Goal: Obtain resource: Download file/media

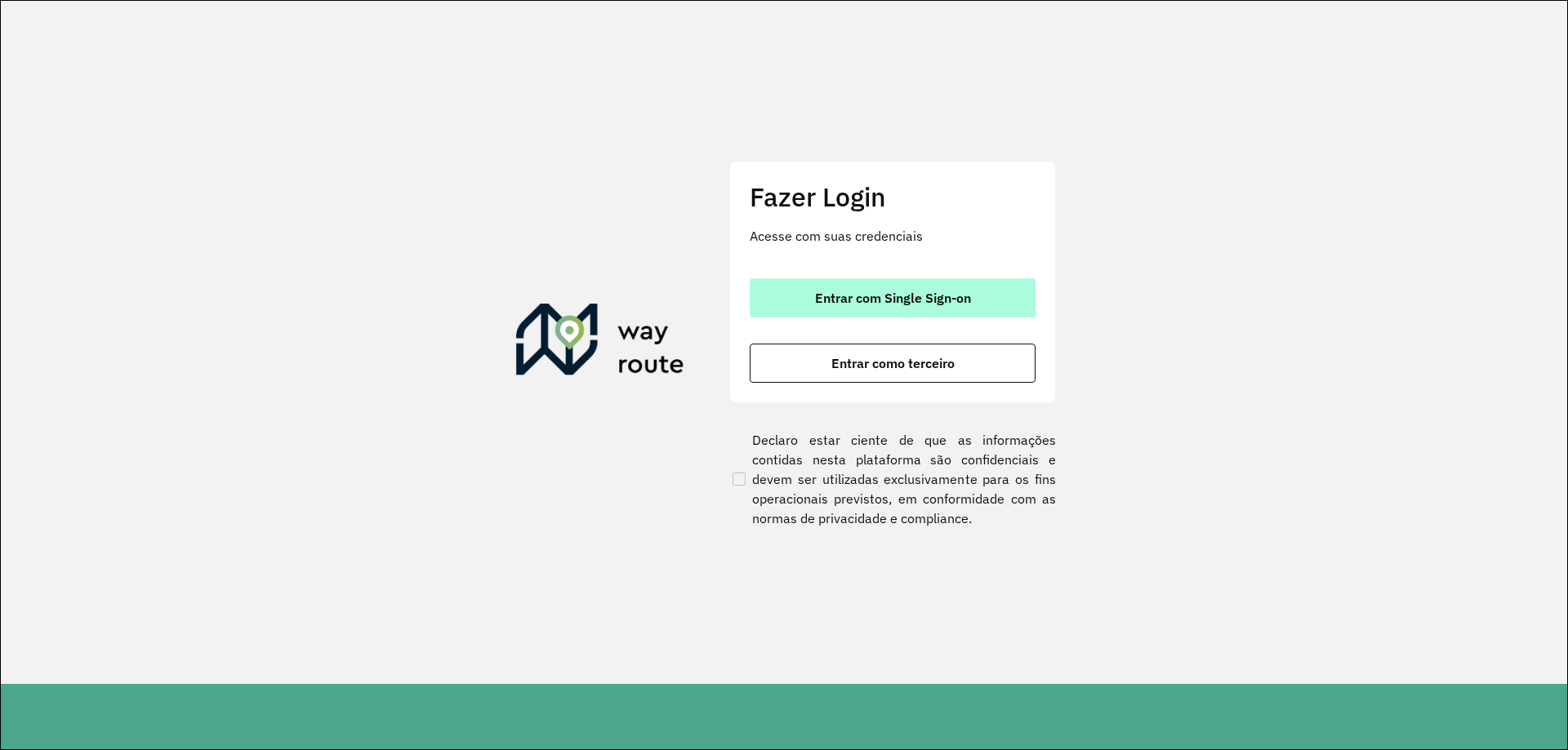
click at [914, 291] on span "Entrar com Single Sign-on" at bounding box center [893, 298] width 156 height 13
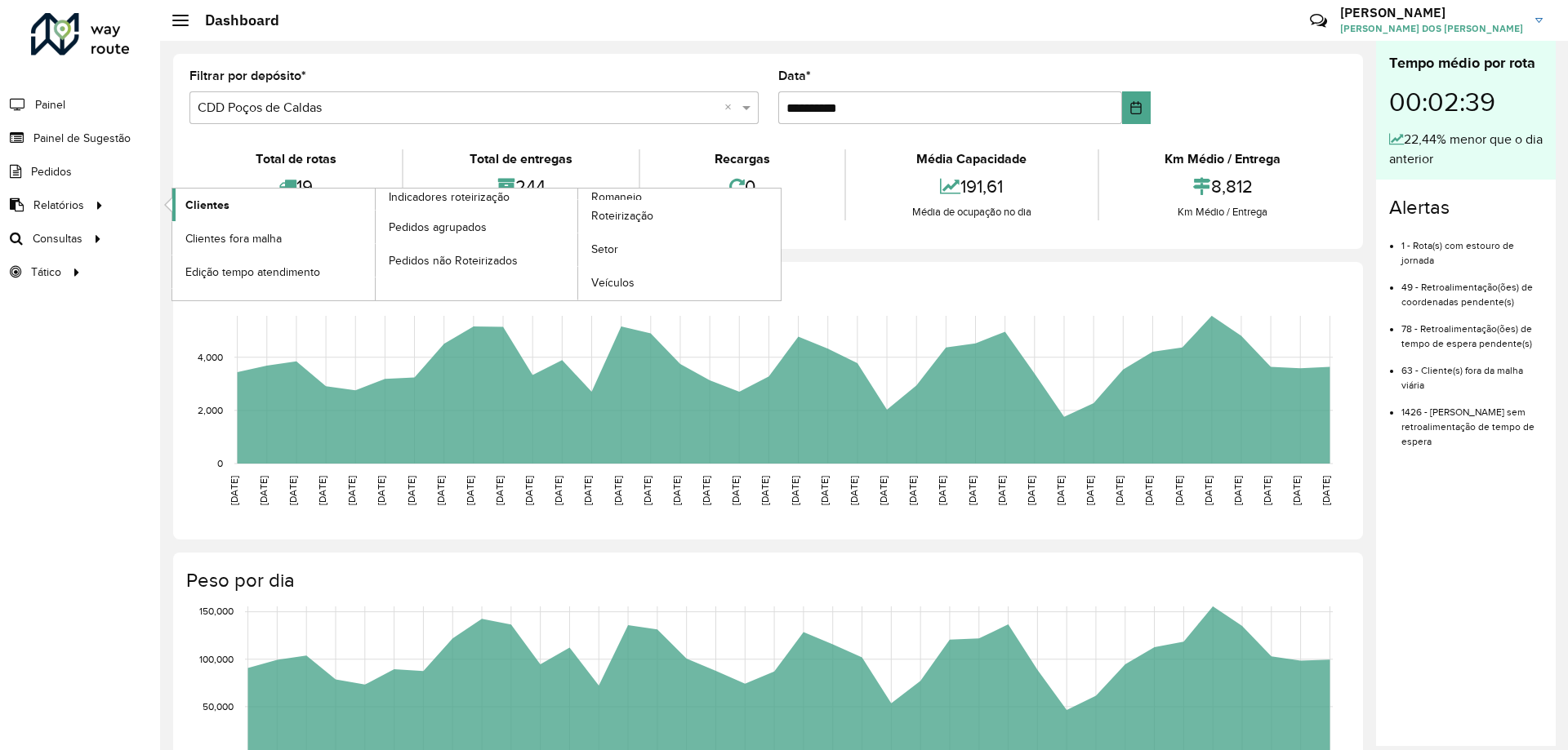
click at [240, 204] on link "Clientes" at bounding box center [274, 205] width 203 height 33
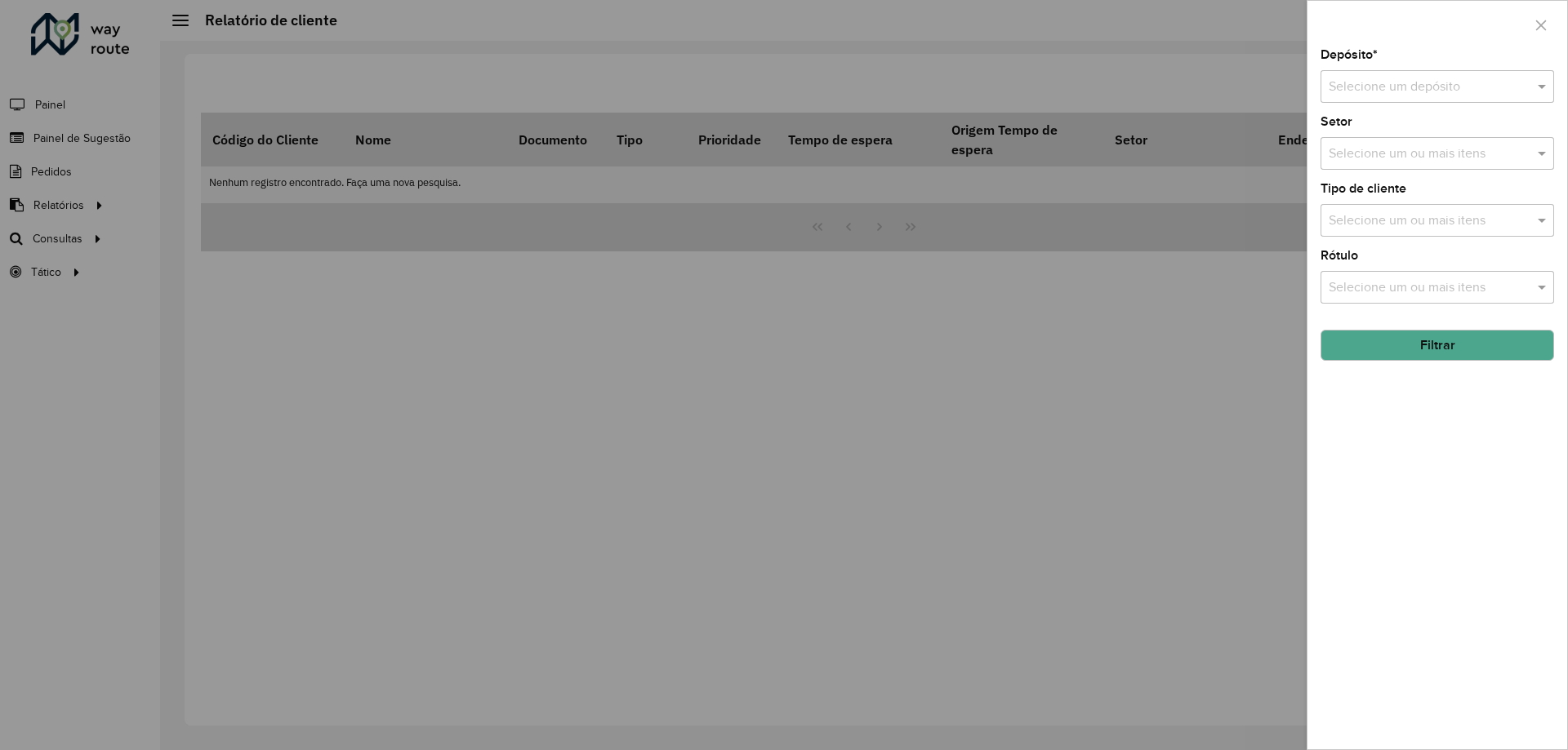
click at [1404, 80] on input "text" at bounding box center [1421, 87] width 185 height 19
click at [1395, 150] on div "CDD Poços de Caldas" at bounding box center [1437, 162] width 232 height 27
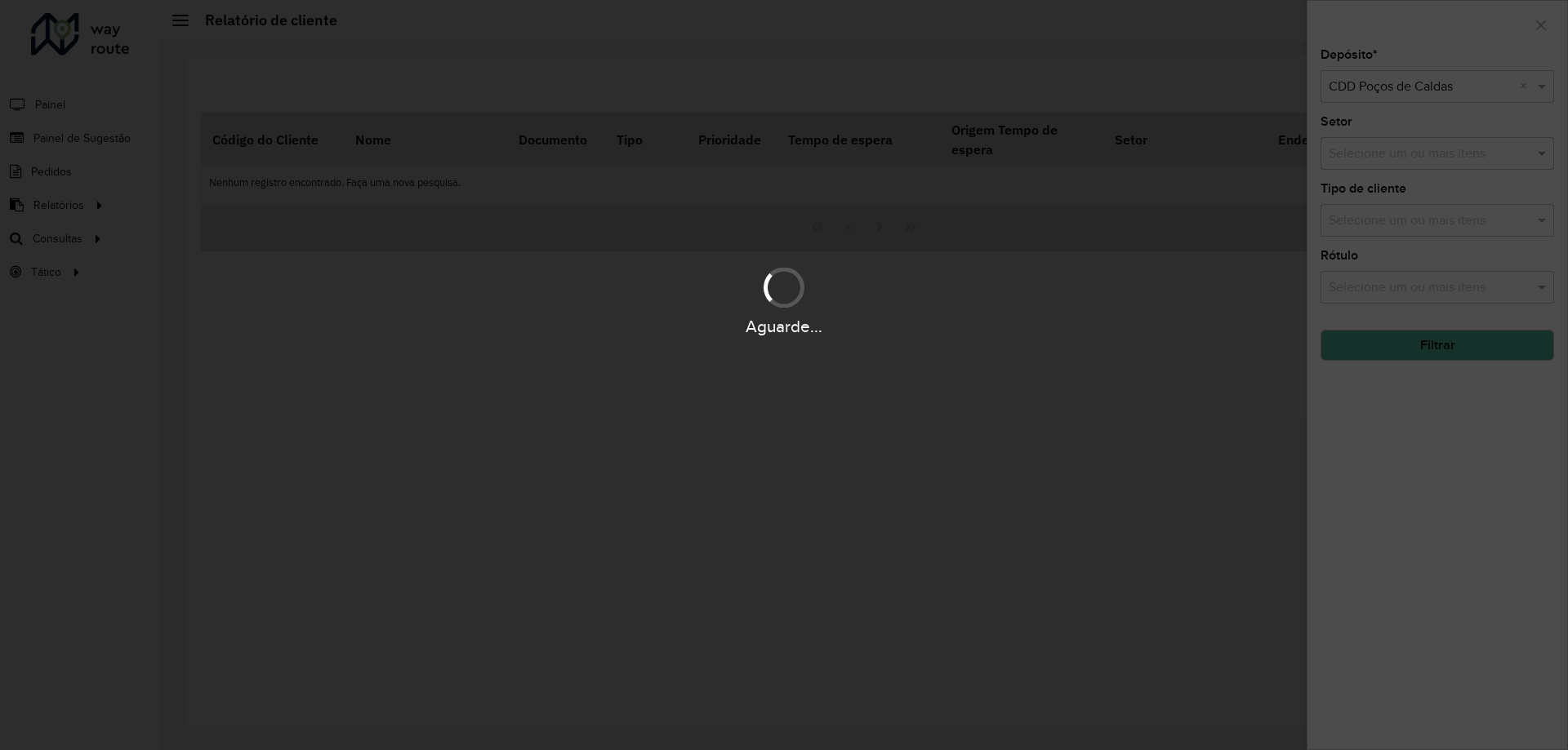
click at [1410, 158] on div "Aguarde..." at bounding box center [784, 375] width 1568 height 750
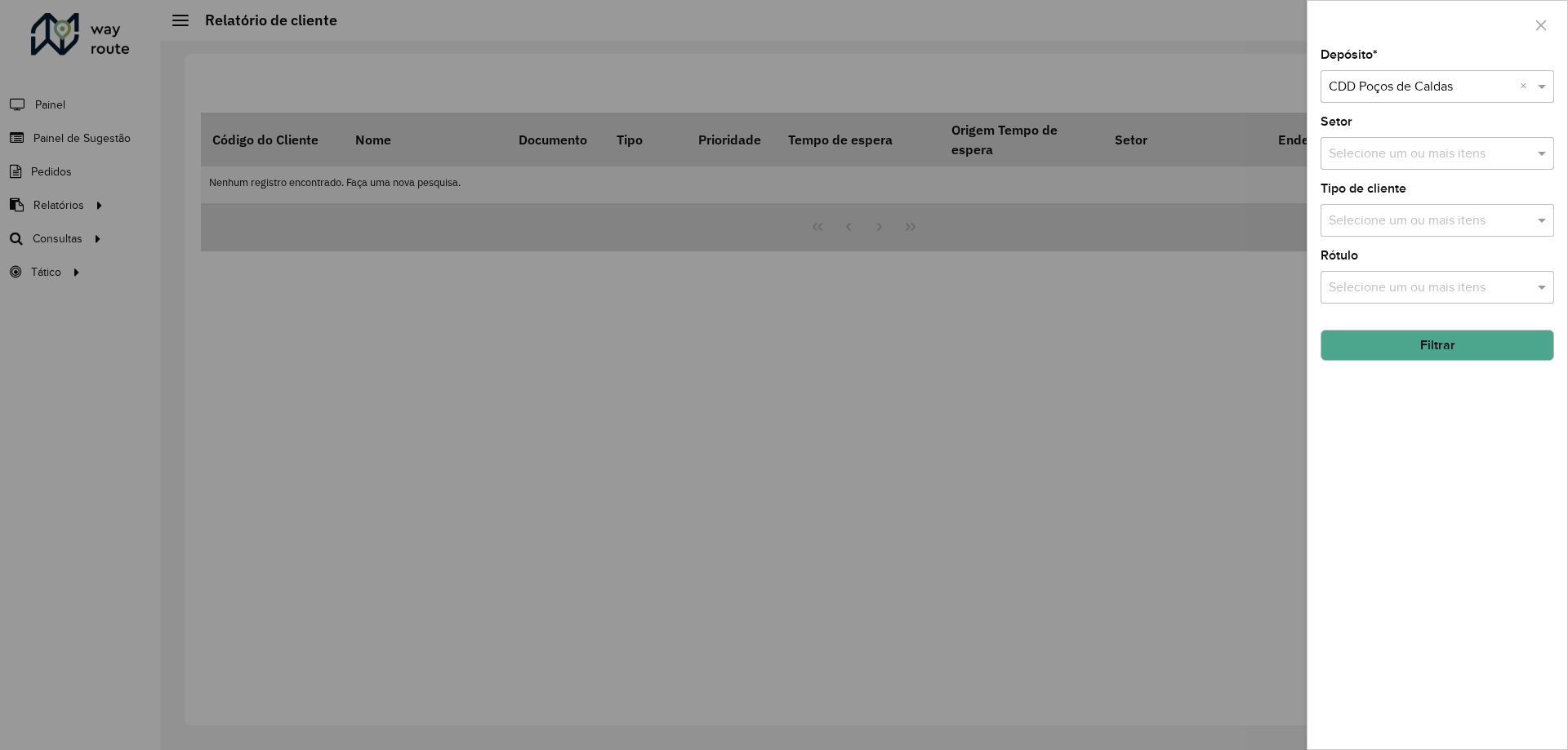
click at [1420, 161] on input "text" at bounding box center [1429, 153] width 209 height 19
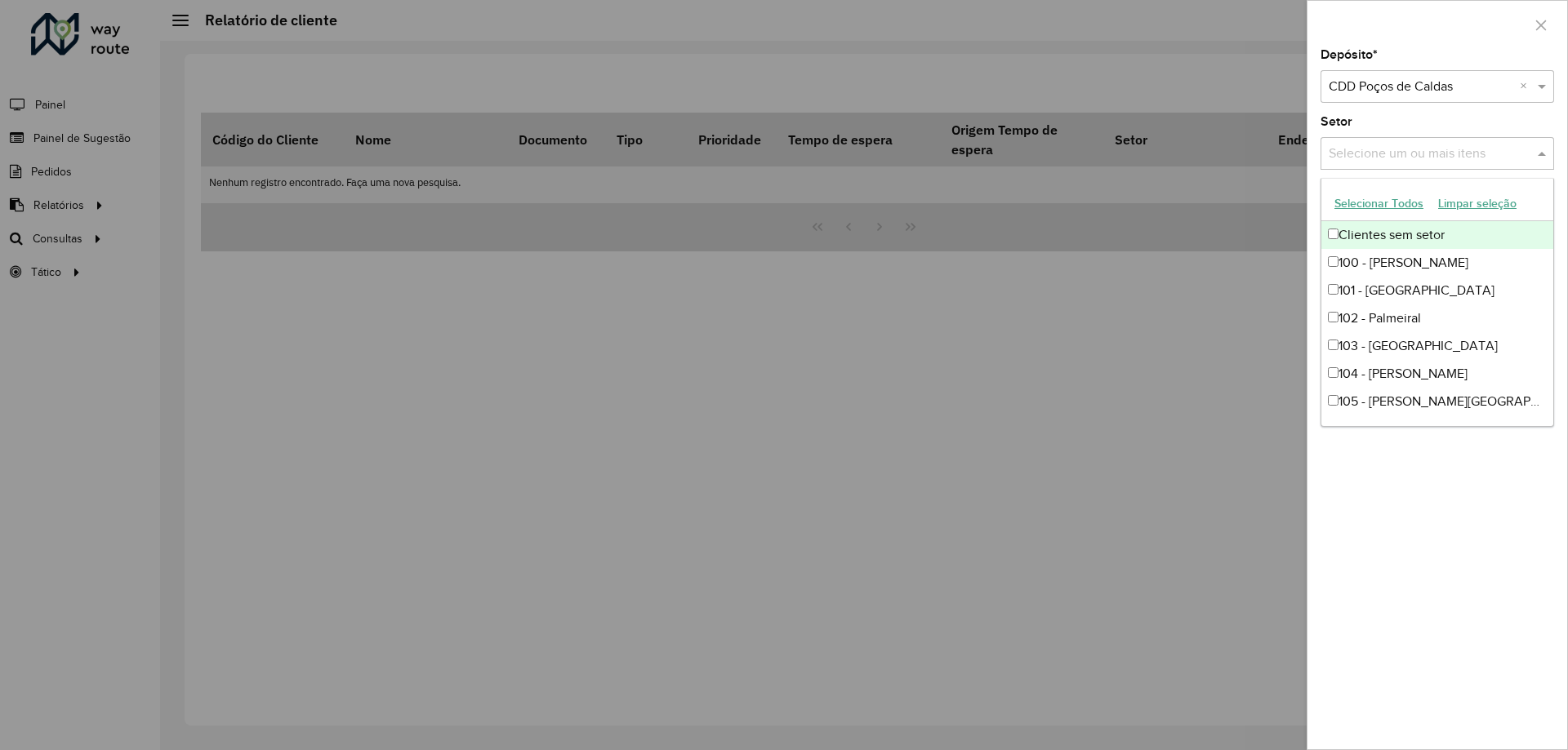
click at [1404, 107] on div "Depósito * Selecione um depósito × CDD Poços de Caldas × Setor Selecione um ou …" at bounding box center [1437, 399] width 260 height 701
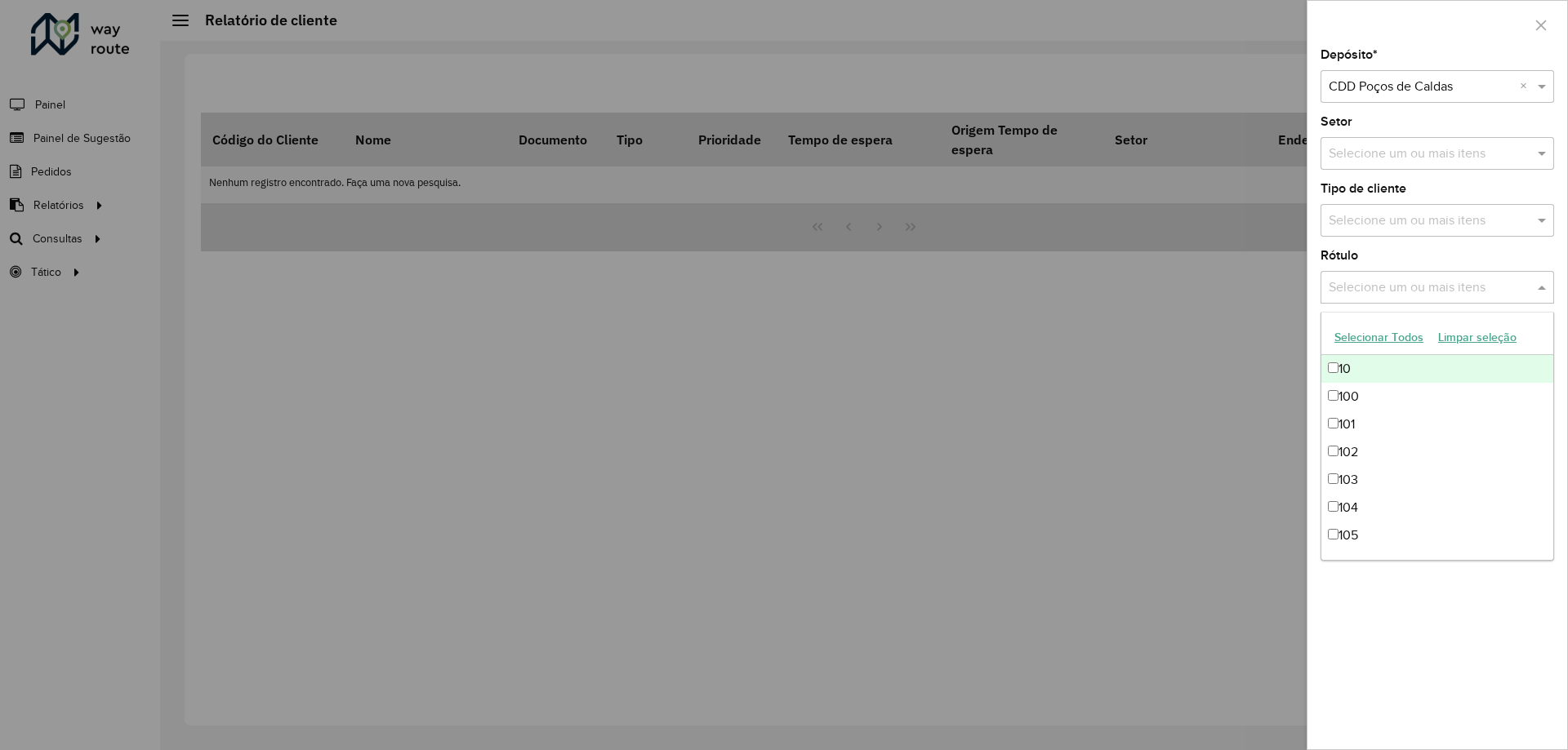
click at [1408, 296] on input "text" at bounding box center [1429, 288] width 209 height 19
click at [1405, 247] on div "Depósito * Selecione um depósito × CDD Poços de Caldas × Setor Selecione um ou …" at bounding box center [1437, 399] width 260 height 701
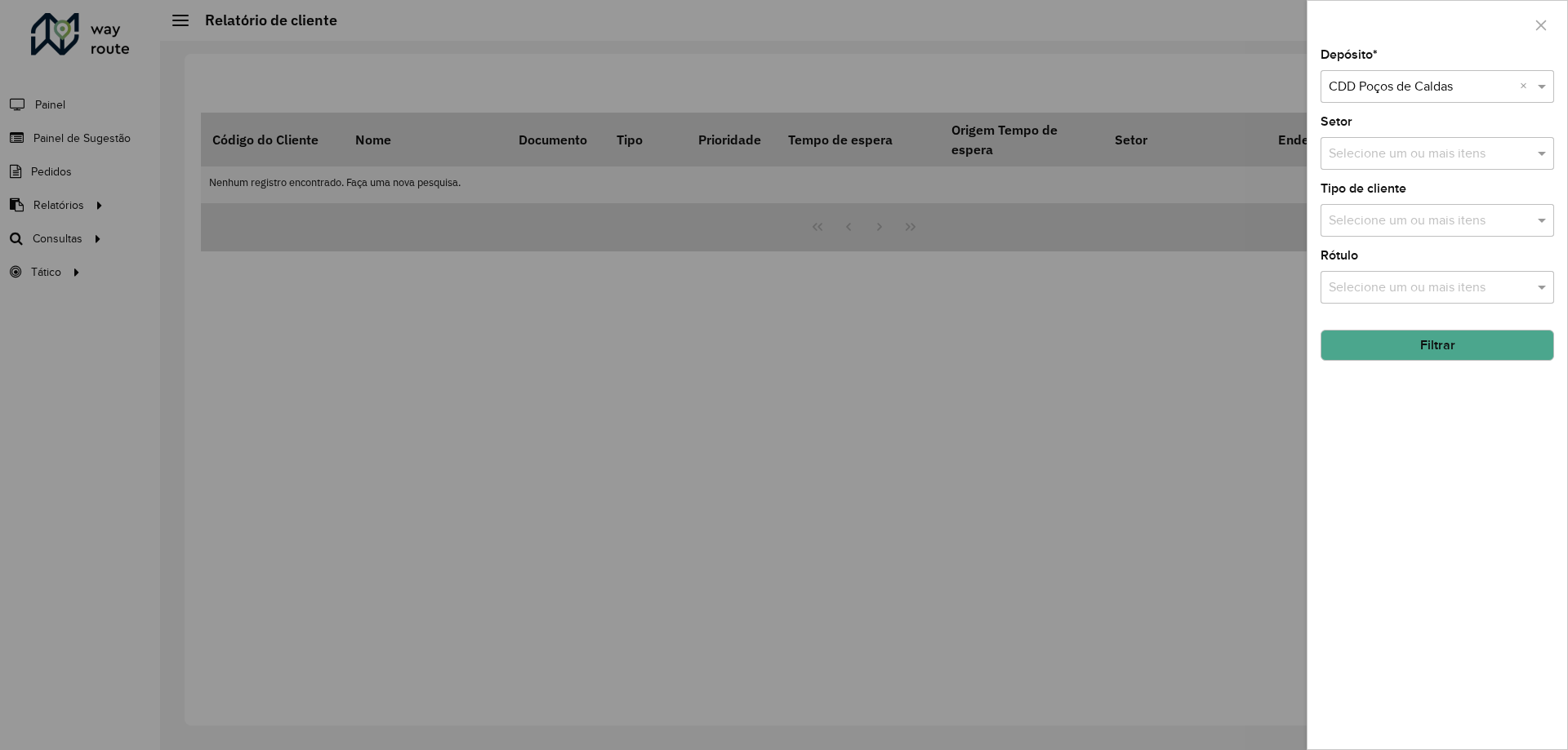
click at [1457, 342] on button "Filtrar" at bounding box center [1437, 345] width 234 height 31
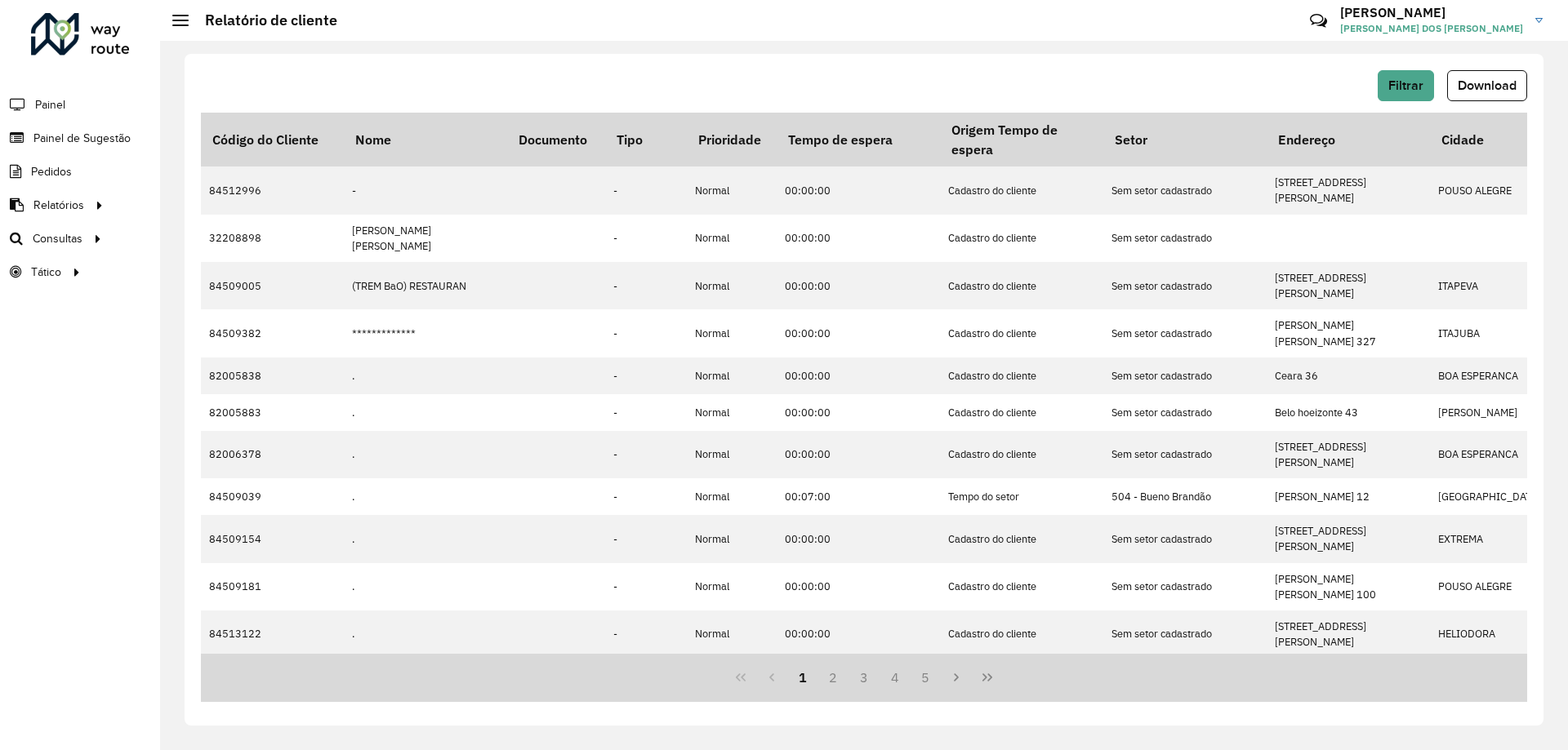
drag, startPoint x: 1031, startPoint y: 65, endPoint x: 1167, endPoint y: 71, distance: 136.1
click at [1031, 65] on div "Filtrar Download Código do Cliente Nome Documento Tipo Prioridade Tempo de espe…" at bounding box center [863, 390] width 1359 height 672
click at [1482, 88] on span "Download" at bounding box center [1487, 85] width 58 height 14
